Goal: Information Seeking & Learning: Learn about a topic

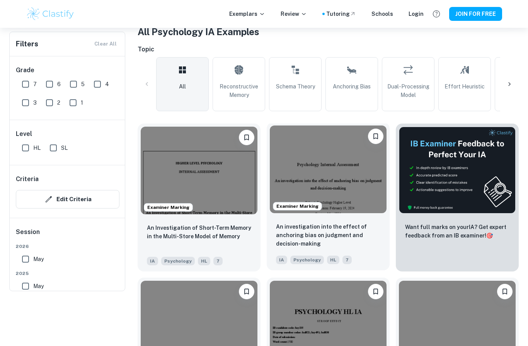
scroll to position [216, 0]
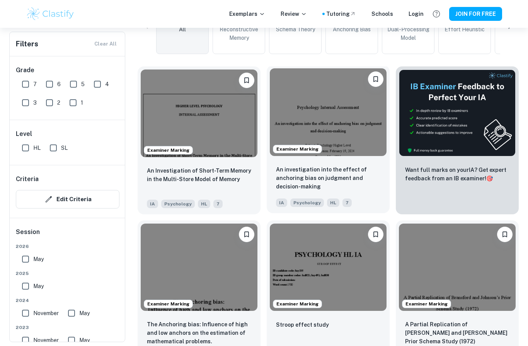
click at [344, 109] on img at bounding box center [328, 112] width 117 height 88
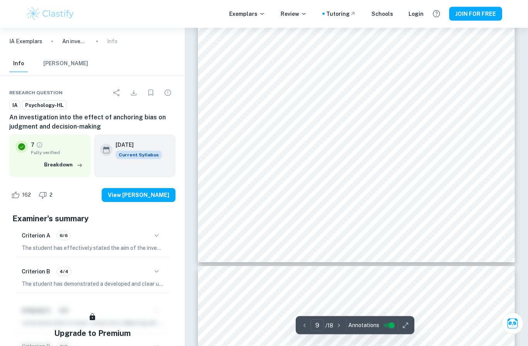
scroll to position [3645, 0]
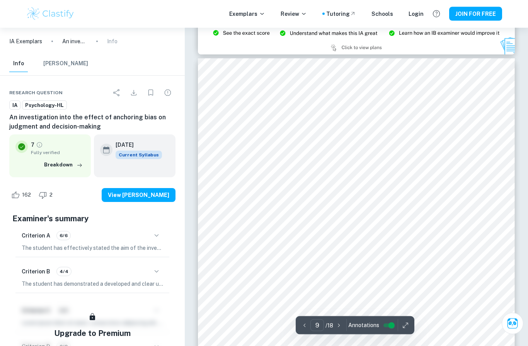
type input "8"
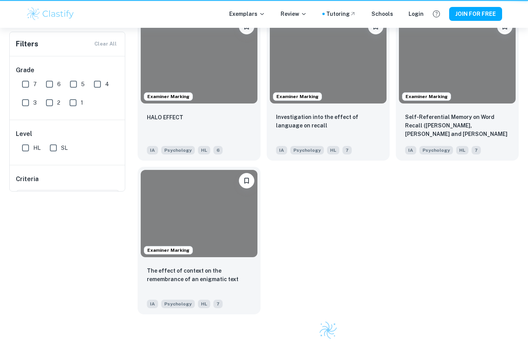
scroll to position [247, 0]
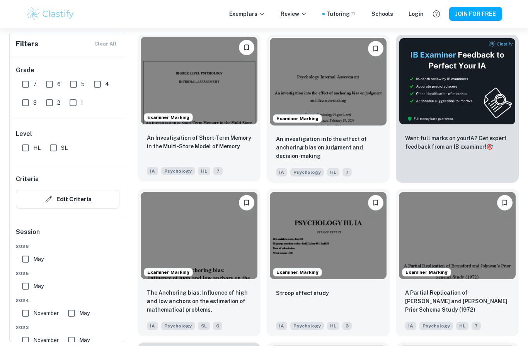
click at [187, 77] on img at bounding box center [199, 81] width 117 height 88
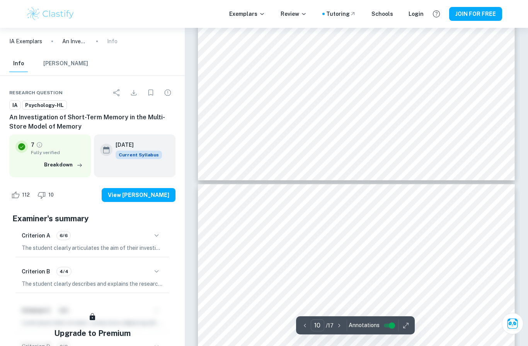
type input "11"
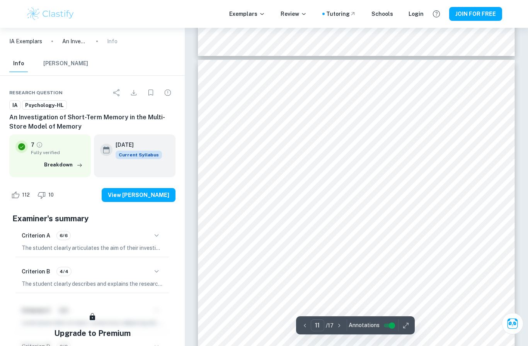
scroll to position [4250, 0]
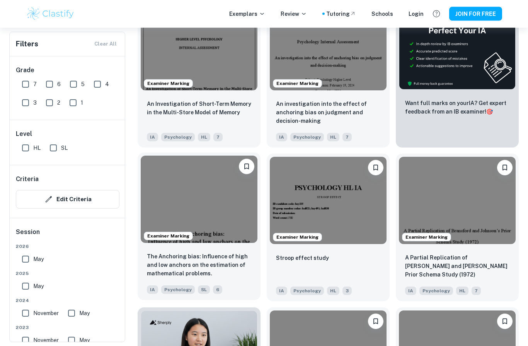
scroll to position [282, 0]
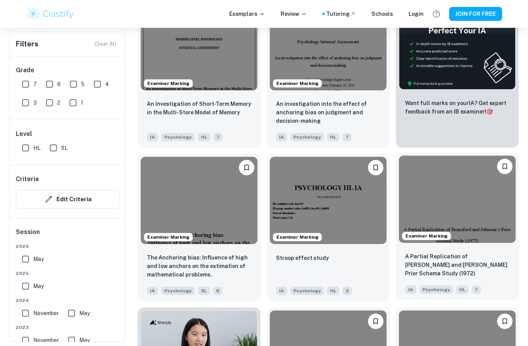
click at [474, 200] on img at bounding box center [457, 200] width 117 height 88
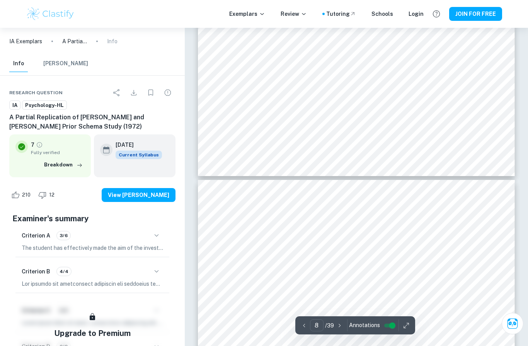
scroll to position [3332, 0]
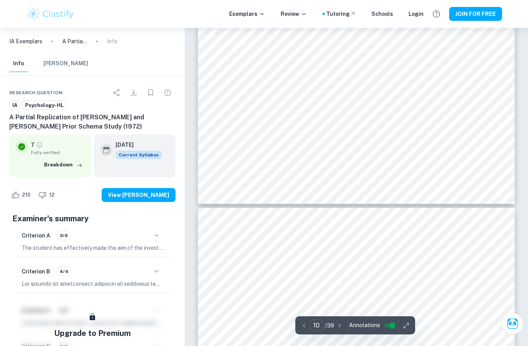
type input "11"
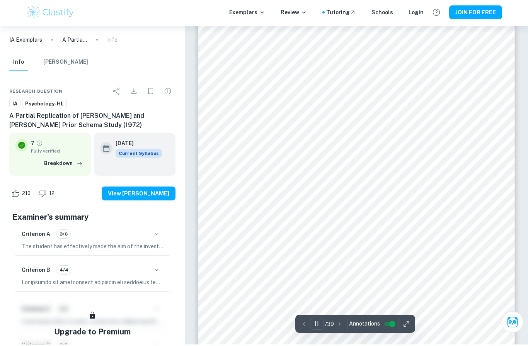
scroll to position [4730, 0]
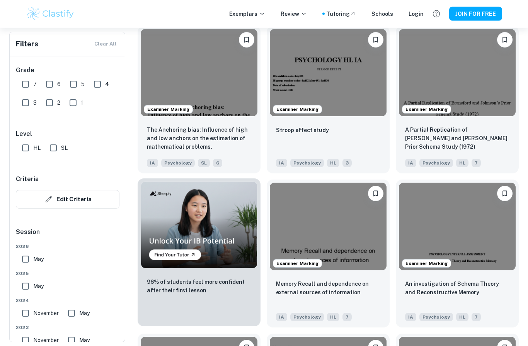
scroll to position [410, 0]
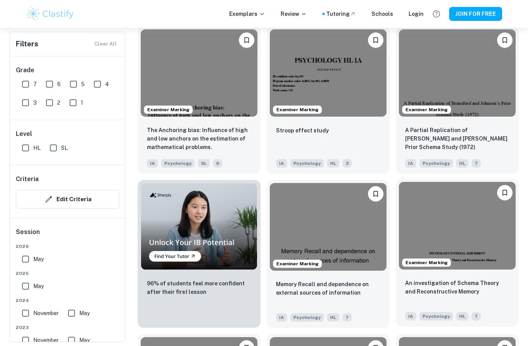
click at [440, 225] on img at bounding box center [457, 226] width 117 height 88
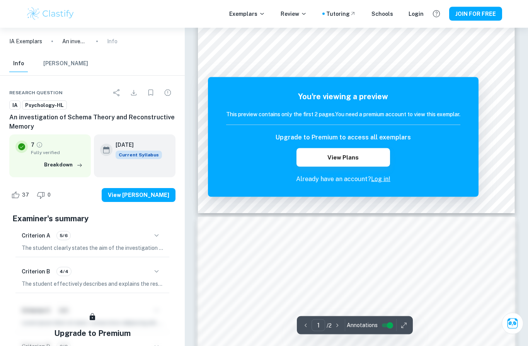
scroll to position [232, 0]
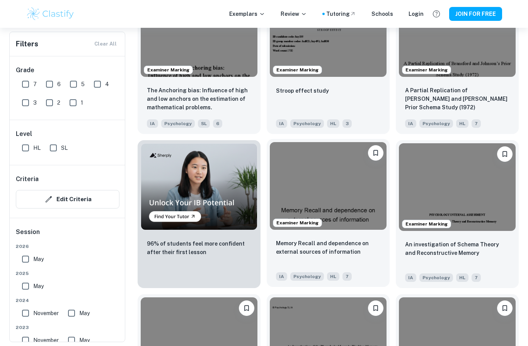
scroll to position [450, 0]
click at [343, 199] on img at bounding box center [328, 186] width 117 height 88
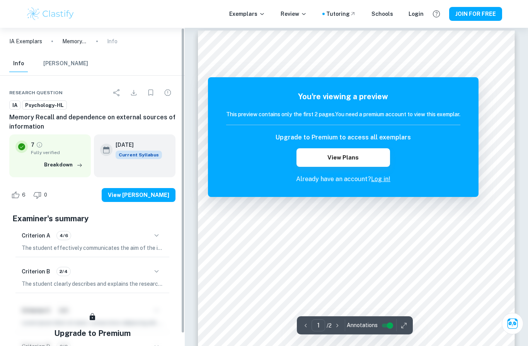
scroll to position [37, 0]
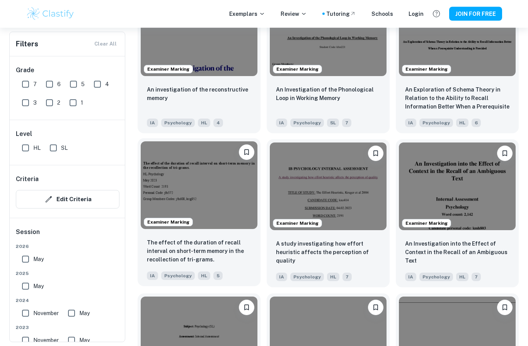
scroll to position [759, 0]
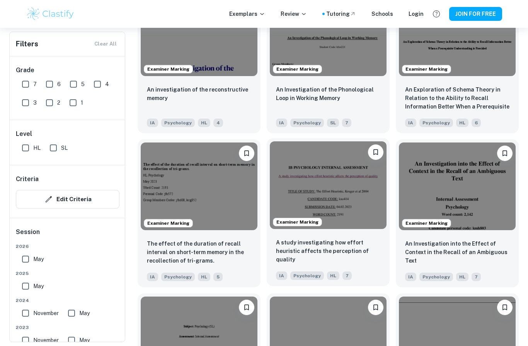
click at [354, 212] on img at bounding box center [328, 185] width 117 height 88
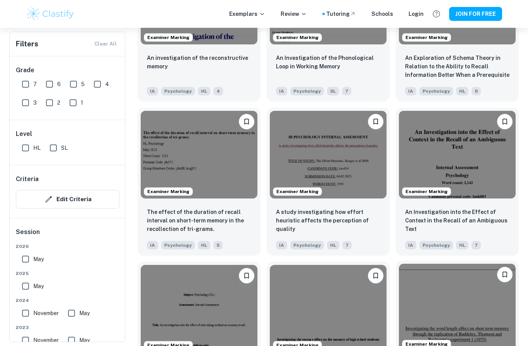
scroll to position [786, 0]
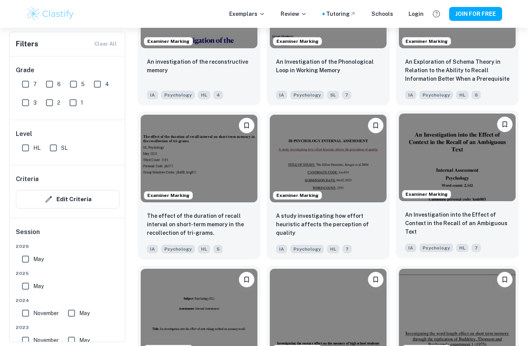
click at [458, 182] on img at bounding box center [457, 158] width 117 height 88
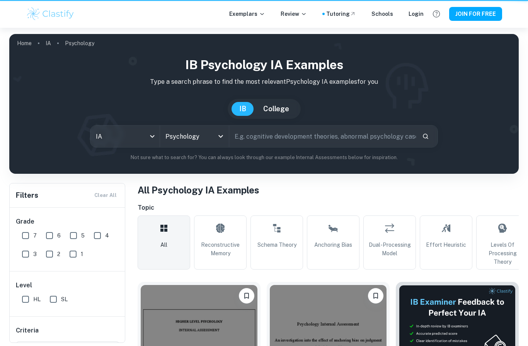
scroll to position [818, 0]
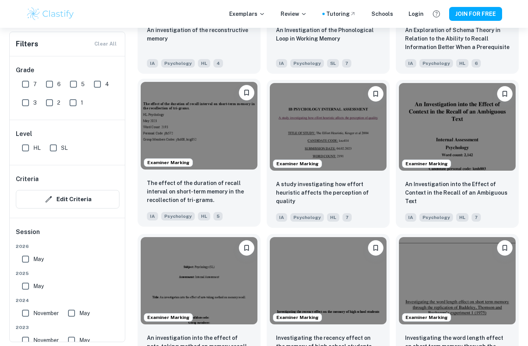
click at [191, 141] on img at bounding box center [199, 126] width 117 height 88
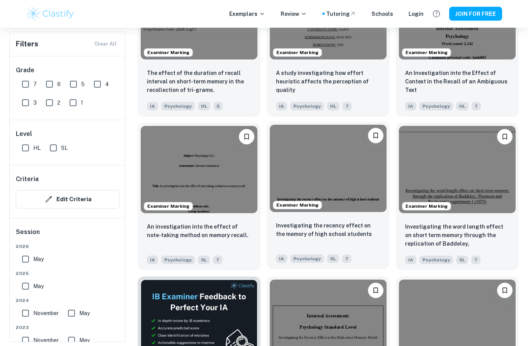
scroll to position [929, 0]
click at [327, 165] on img at bounding box center [328, 169] width 117 height 88
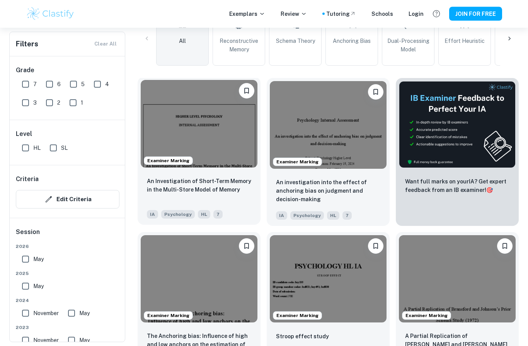
scroll to position [204, 0]
click at [204, 107] on img at bounding box center [199, 124] width 117 height 88
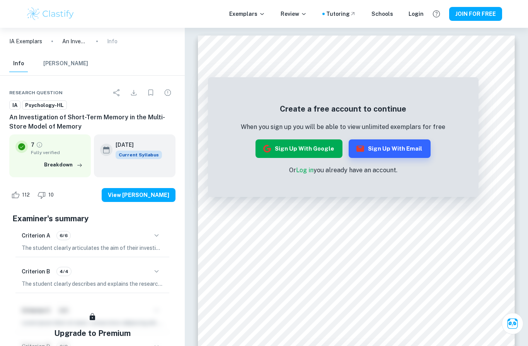
click at [315, 148] on button "Sign up with Google" at bounding box center [298, 149] width 87 height 19
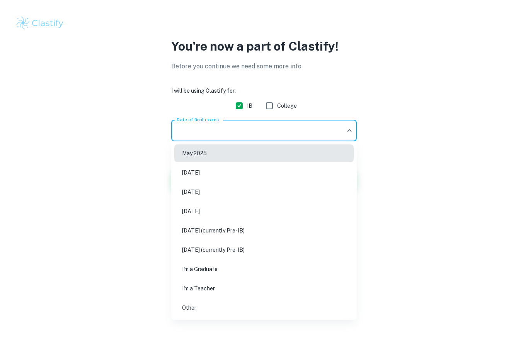
click at [229, 127] on body "We value your privacy We use cookies to enhance your browsing experience, serve…" at bounding box center [264, 173] width 528 height 346
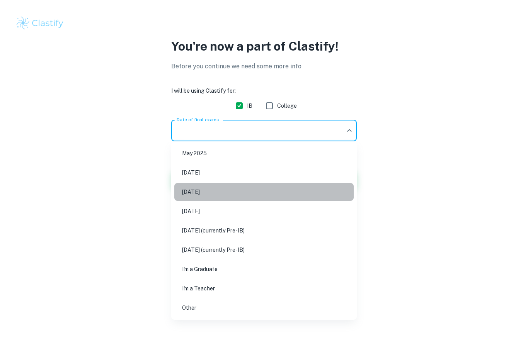
click at [210, 192] on li "[DATE]" at bounding box center [263, 192] width 179 height 18
type input "M26"
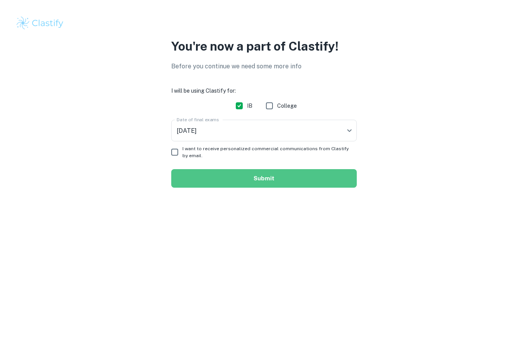
click at [241, 179] on button "Submit" at bounding box center [263, 178] width 185 height 19
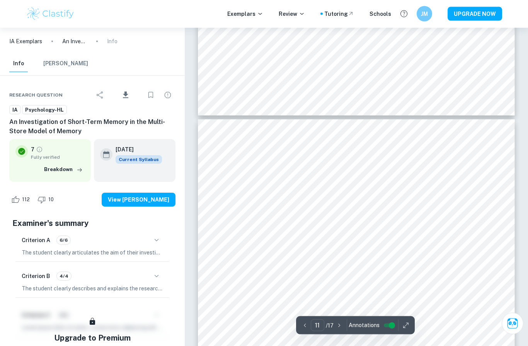
scroll to position [4205, 0]
type input "11"
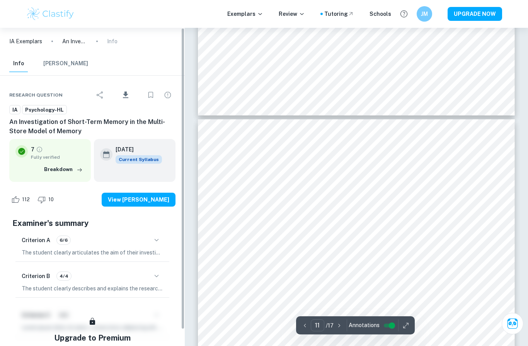
click at [43, 12] on img at bounding box center [50, 13] width 49 height 15
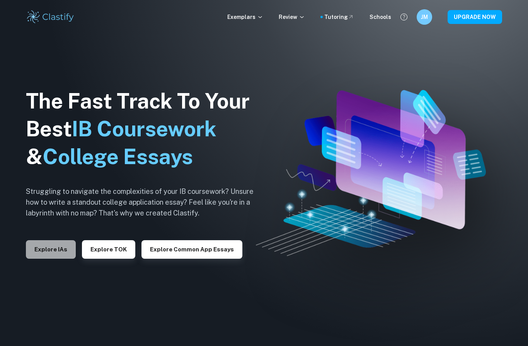
click at [44, 259] on button "Explore IAs" at bounding box center [51, 249] width 50 height 19
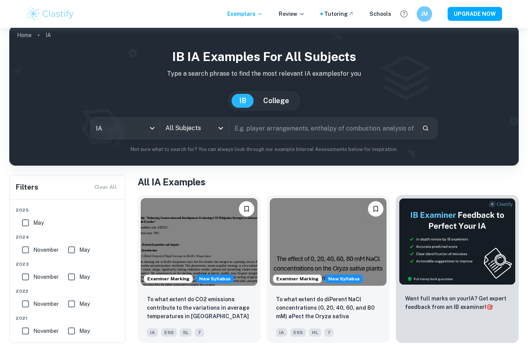
scroll to position [8, 0]
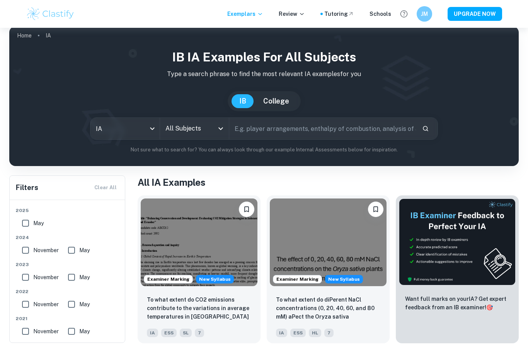
click at [124, 115] on div "IB IA examples for all subjects Type a search phrase to find the most relevant …" at bounding box center [263, 101] width 497 height 106
click at [213, 118] on div "All Subjects" at bounding box center [194, 129] width 69 height 22
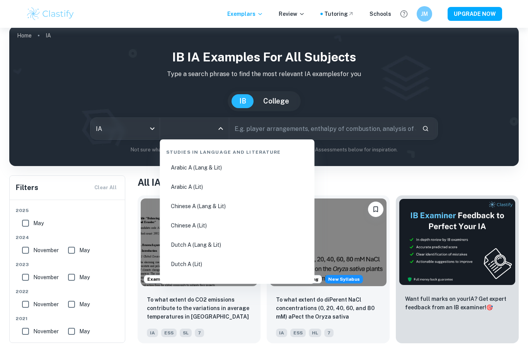
click at [208, 125] on input "All Subjects" at bounding box center [188, 128] width 51 height 15
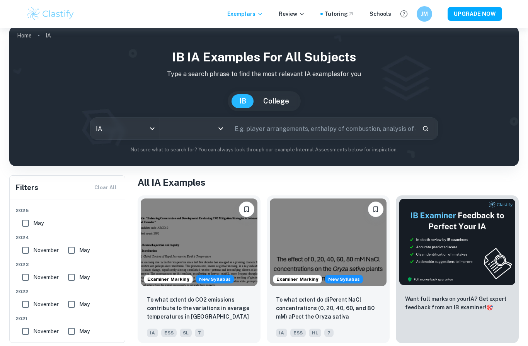
click at [208, 128] on input "All Subjects" at bounding box center [188, 128] width 51 height 15
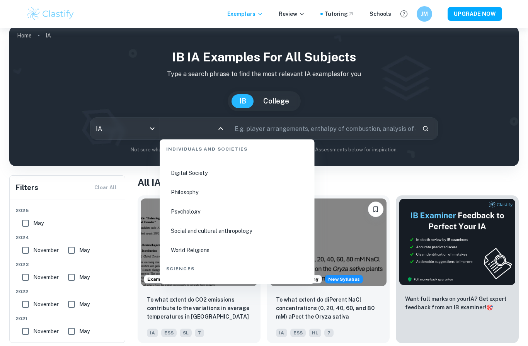
scroll to position [1079, 0]
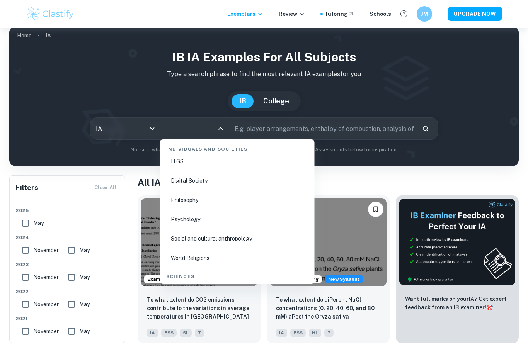
click at [194, 218] on li "Psychology" at bounding box center [237, 220] width 148 height 18
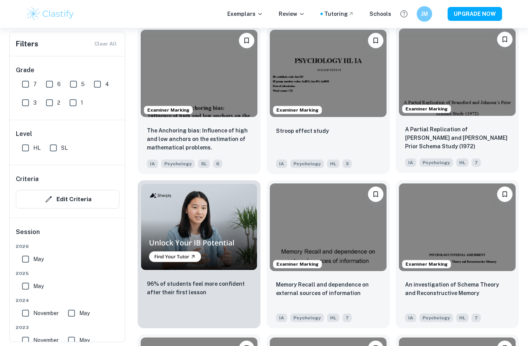
scroll to position [724, 0]
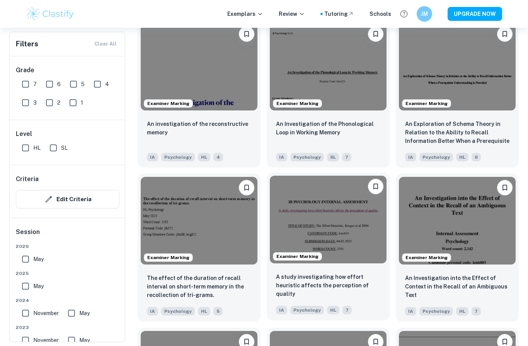
click at [336, 225] on img at bounding box center [328, 220] width 117 height 88
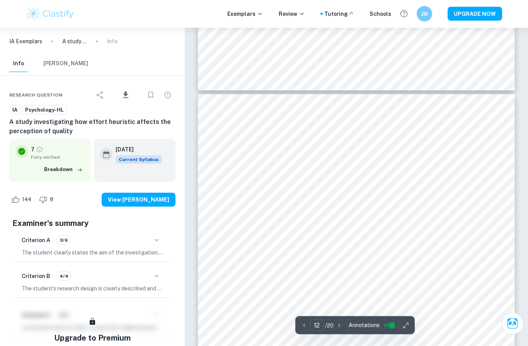
type input "11"
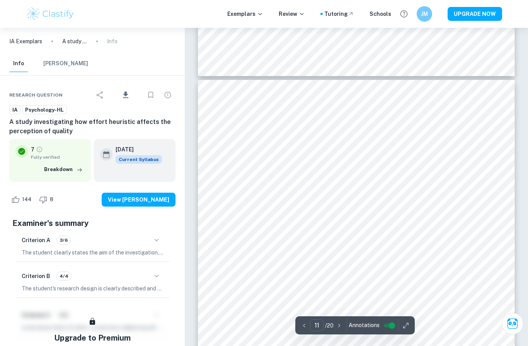
scroll to position [4237, 0]
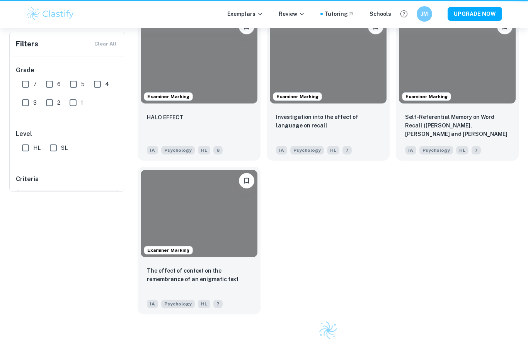
scroll to position [756, 0]
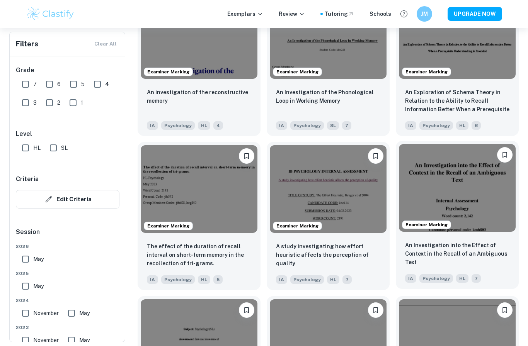
click at [483, 188] on img at bounding box center [457, 188] width 117 height 88
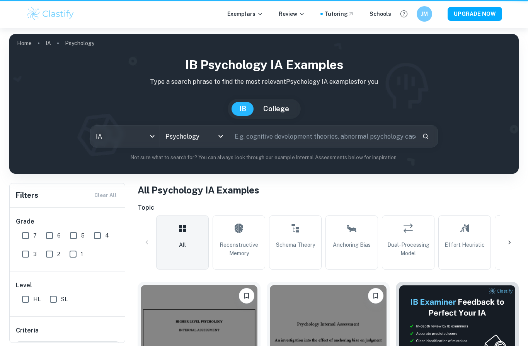
scroll to position [756, 0]
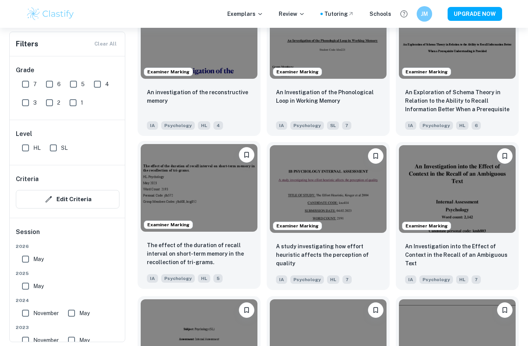
click at [194, 184] on img at bounding box center [199, 188] width 117 height 88
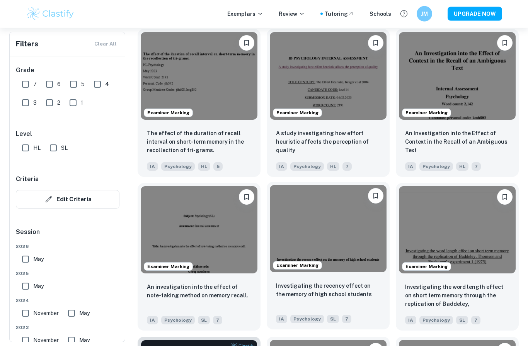
scroll to position [869, 0]
click at [334, 222] on img at bounding box center [328, 229] width 117 height 88
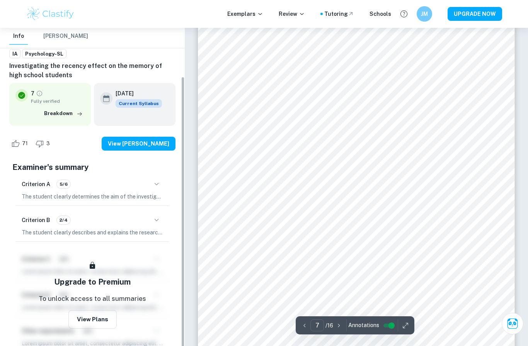
scroll to position [56, 0]
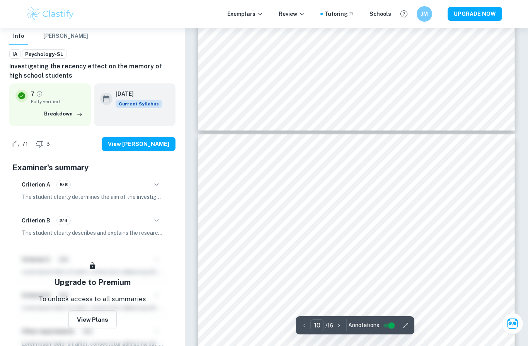
type input "9"
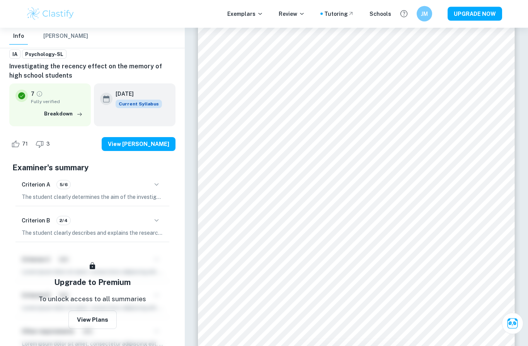
scroll to position [3866, 0]
